Goal: Information Seeking & Learning: Learn about a topic

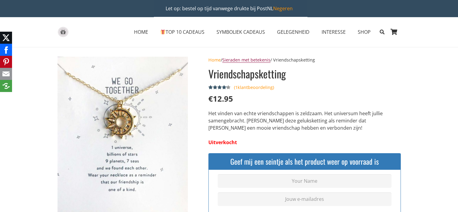
click at [242, 62] on link "Sieraden met betekenis" at bounding box center [246, 60] width 48 height 6
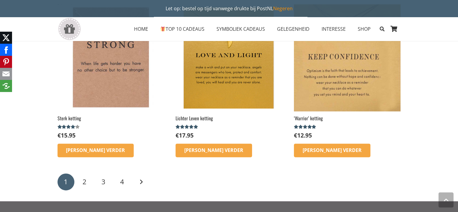
scroll to position [933, 0]
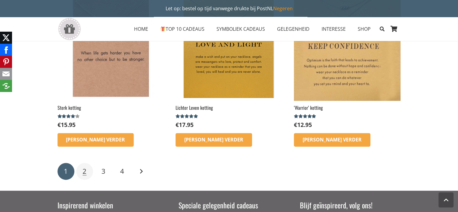
click at [79, 173] on link "2" at bounding box center [84, 171] width 17 height 17
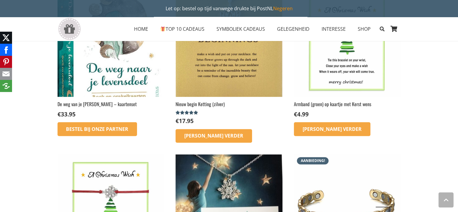
scroll to position [421, 0]
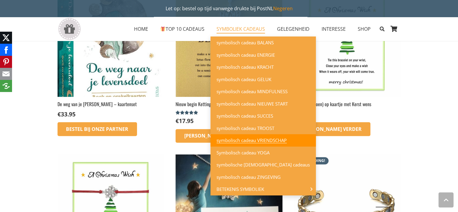
click at [256, 141] on span "symbolisch cadeau VRIENDSCHAP" at bounding box center [251, 140] width 70 height 6
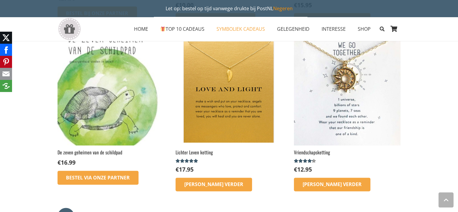
scroll to position [873, 0]
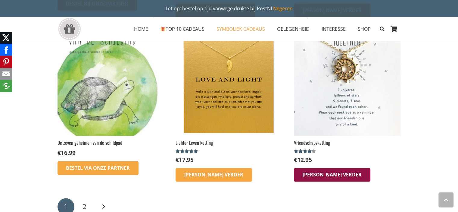
click at [328, 172] on icon "Lees meer over “Vriendschapsketting”" at bounding box center [332, 174] width 9 height 9
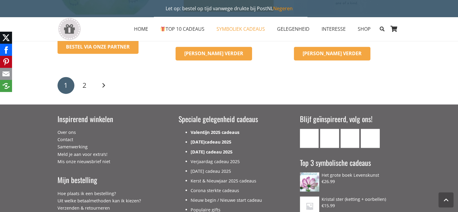
scroll to position [1054, 0]
